Goal: Information Seeking & Learning: Learn about a topic

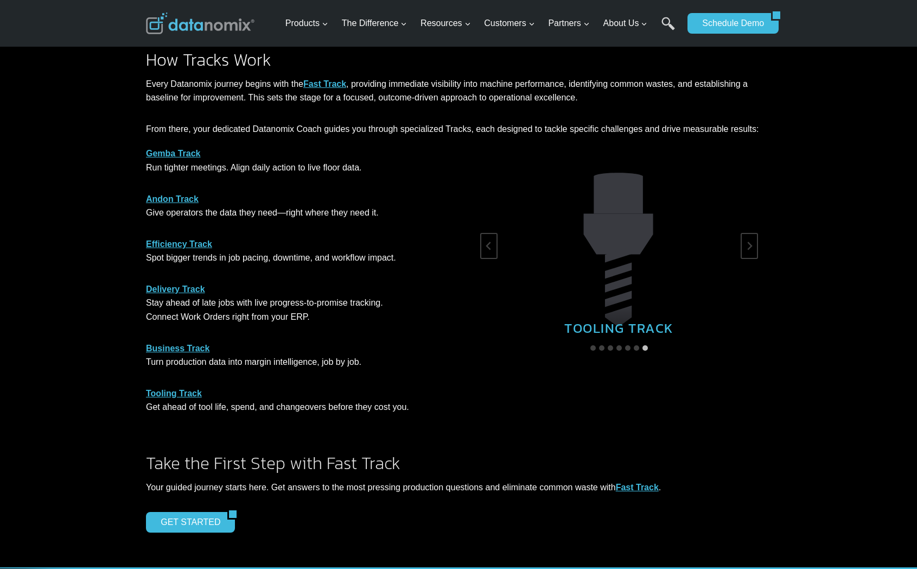
scroll to position [519, 0]
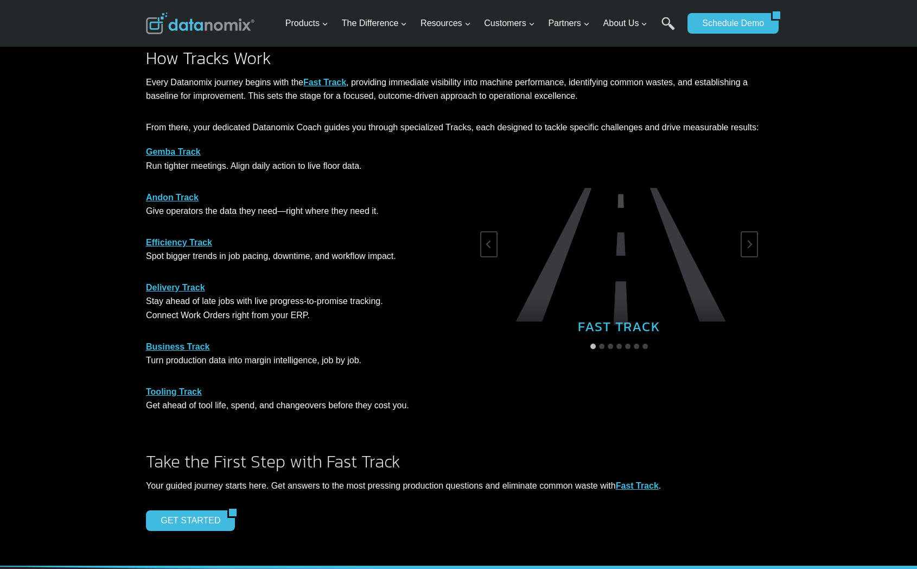
click at [178, 151] on strong "Gemba Track" at bounding box center [173, 151] width 55 height 9
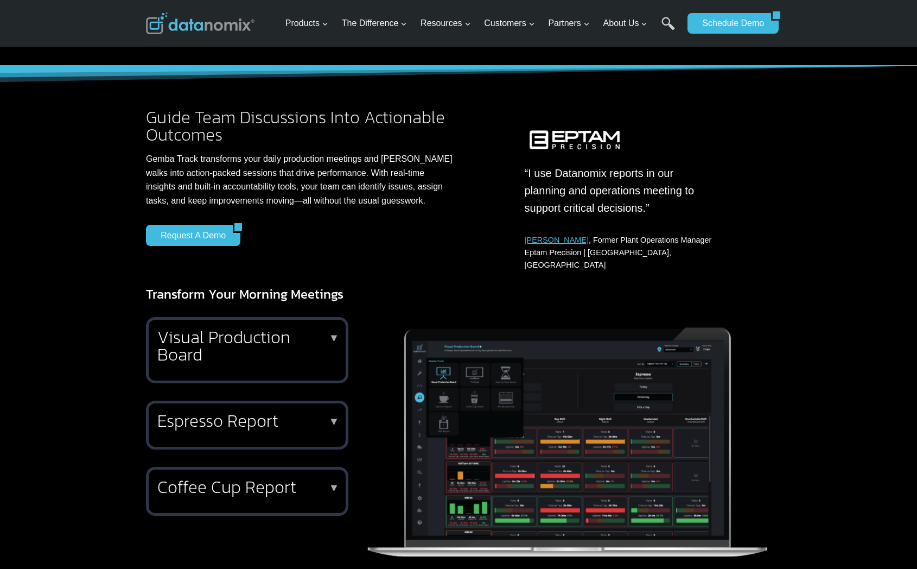
scroll to position [112, 0]
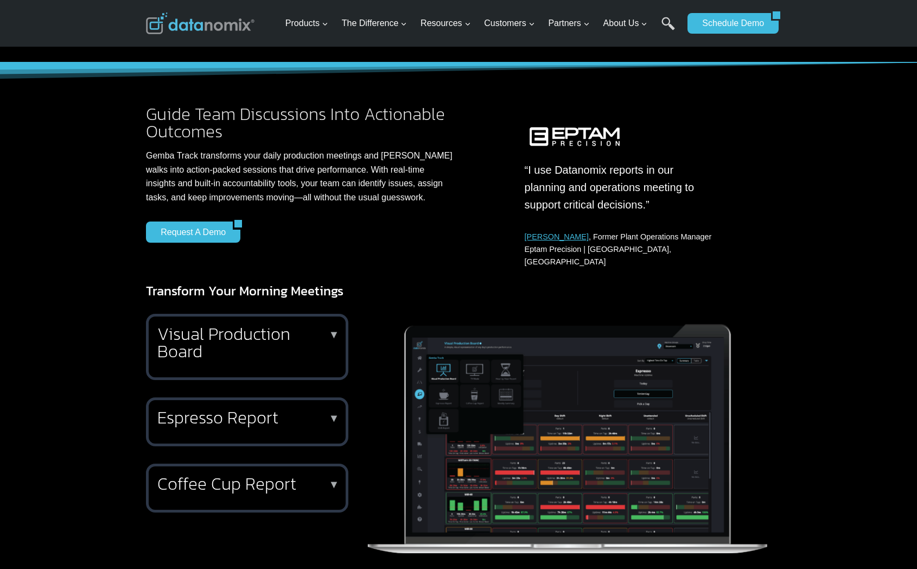
click at [251, 336] on h2 "Visual Production Board" at bounding box center [244, 342] width 175 height 35
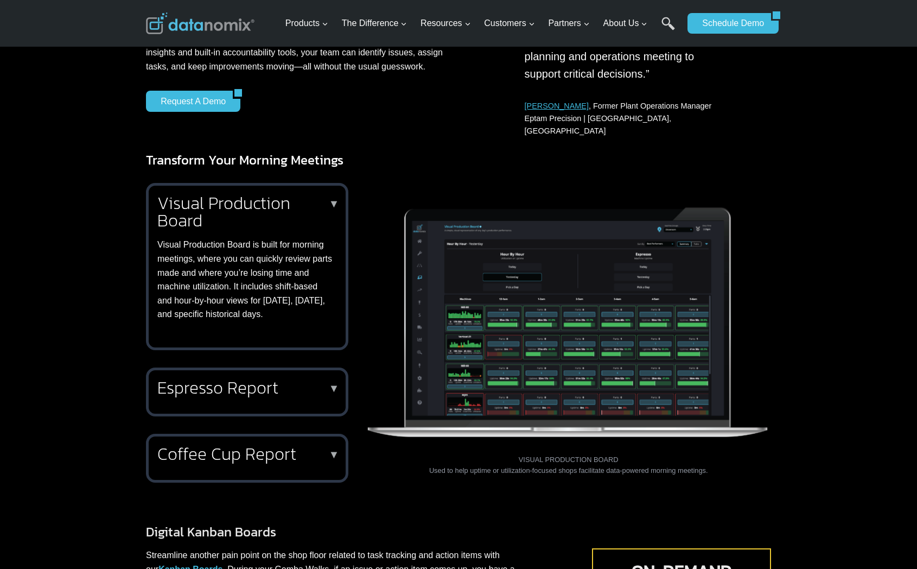
scroll to position [243, 0]
click at [259, 378] on h2 "Espresso Report" at bounding box center [244, 386] width 175 height 17
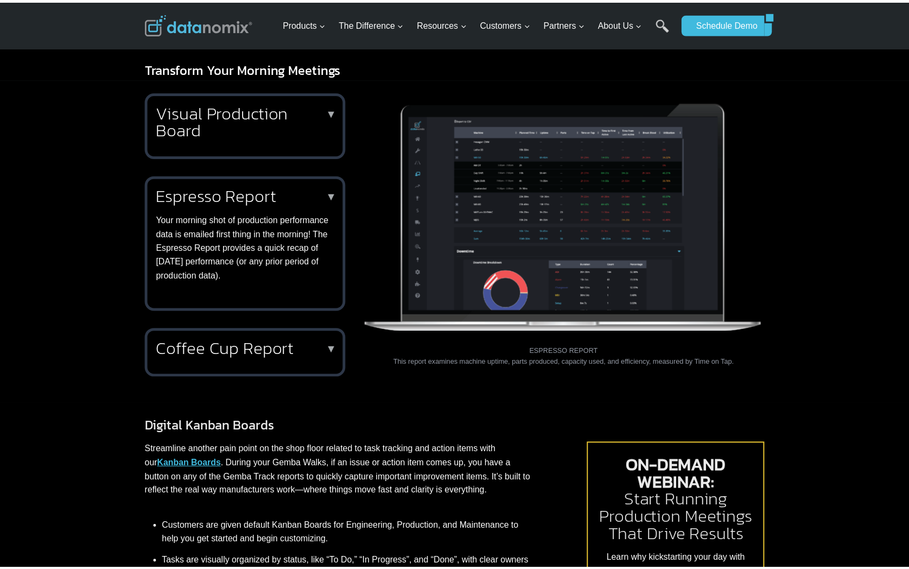
scroll to position [345, 0]
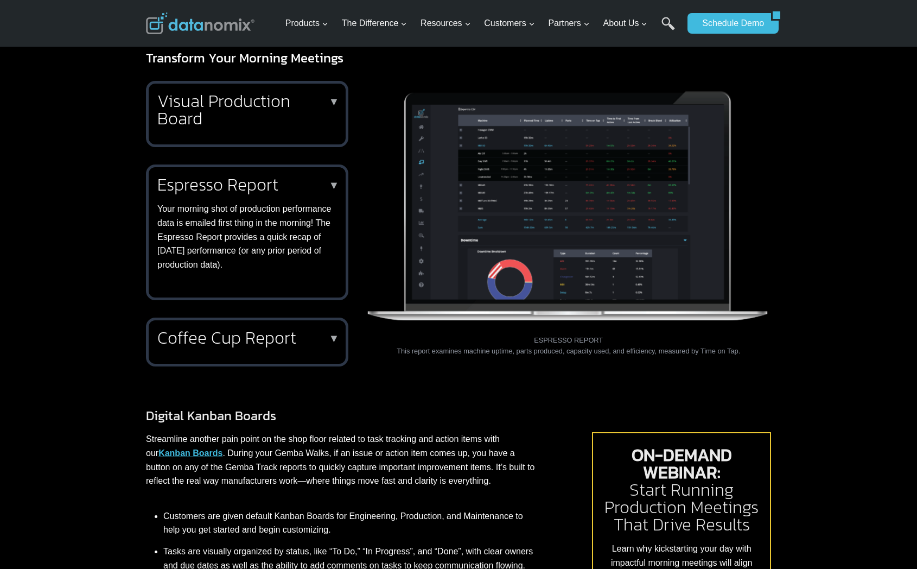
click at [260, 331] on h2 "Coffee Cup Report" at bounding box center [244, 337] width 175 height 17
